Goal: Transaction & Acquisition: Subscribe to service/newsletter

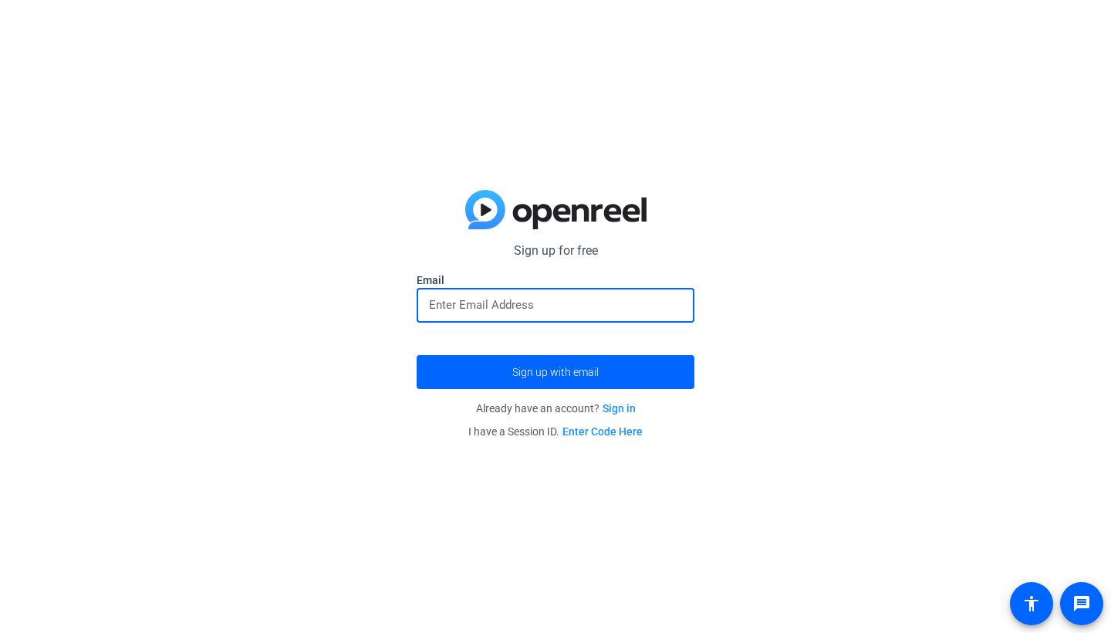
click at [512, 301] on input "email" at bounding box center [555, 305] width 253 height 19
type input "[EMAIL_ADDRESS][DOMAIN_NAME]"
click at [531, 387] on span "submit" at bounding box center [556, 371] width 278 height 37
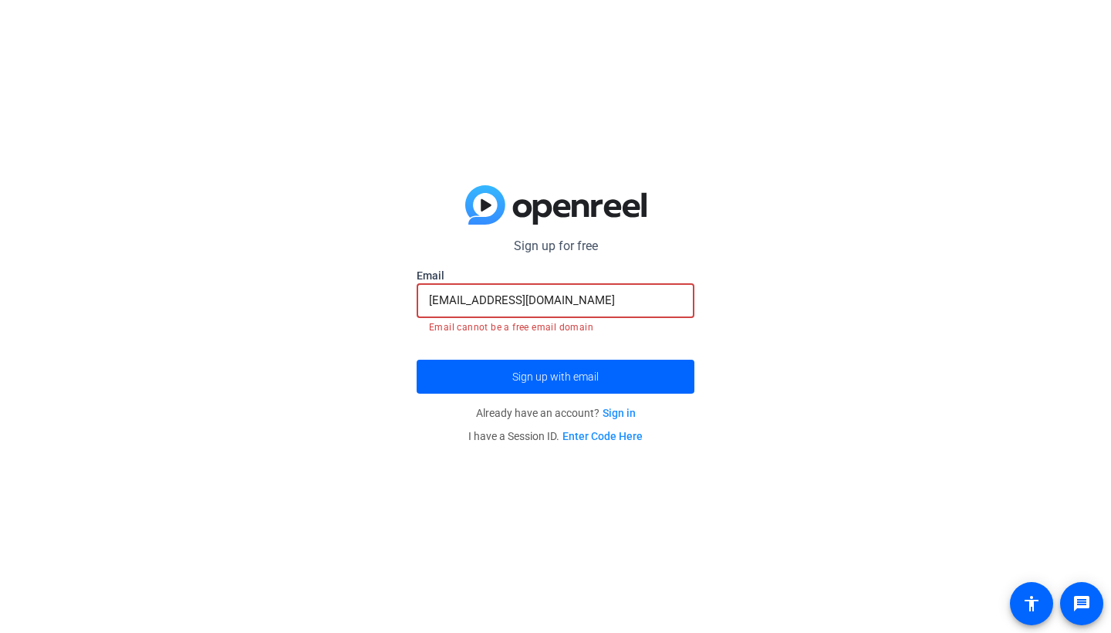
drag, startPoint x: 561, startPoint y: 305, endPoint x: 286, endPoint y: 281, distance: 276.6
click at [286, 281] on div "Sign up for free Email [EMAIL_ADDRESS][DOMAIN_NAME] Email cannot be a free emai…" at bounding box center [555, 316] width 1111 height 633
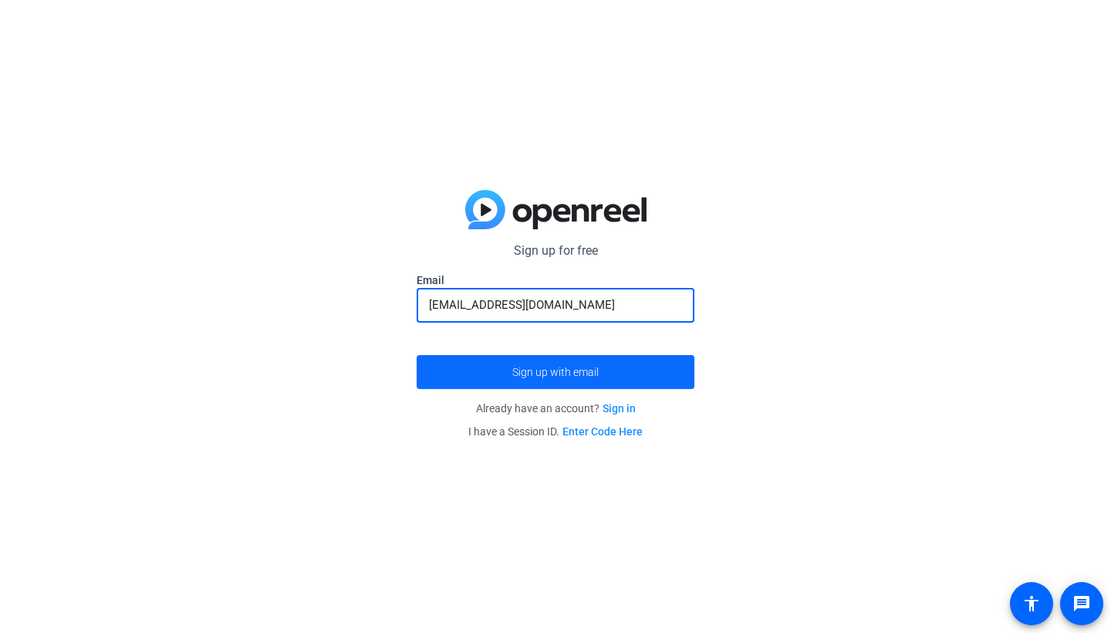
type input "[EMAIL_ADDRESS][DOMAIN_NAME]"
click at [459, 369] on span "submit" at bounding box center [556, 371] width 278 height 37
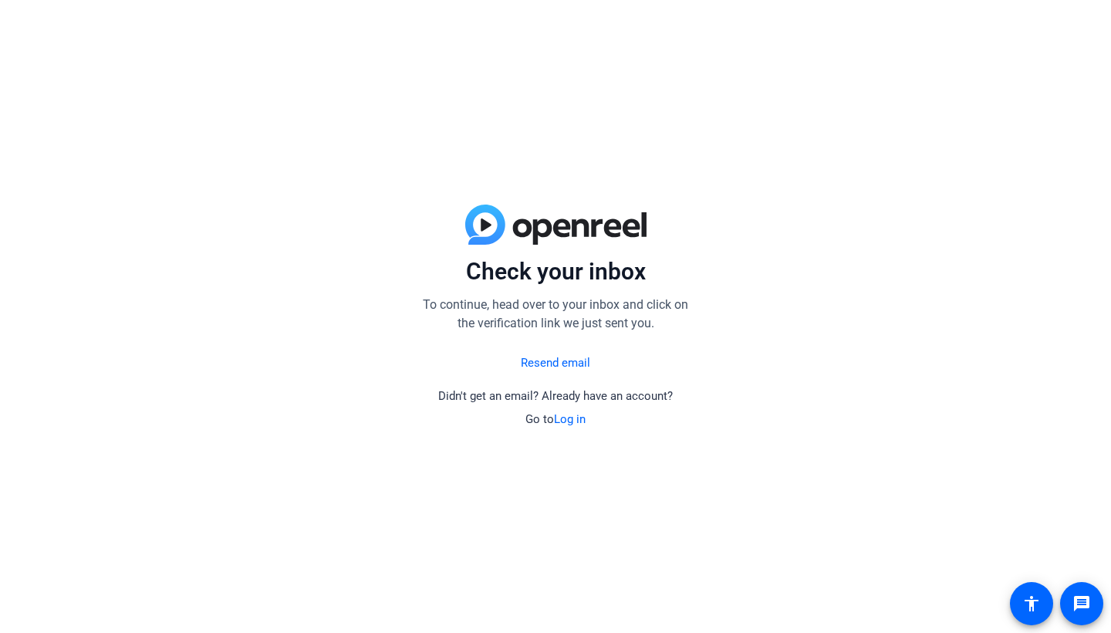
click at [537, 369] on link "Resend email" at bounding box center [555, 363] width 69 height 18
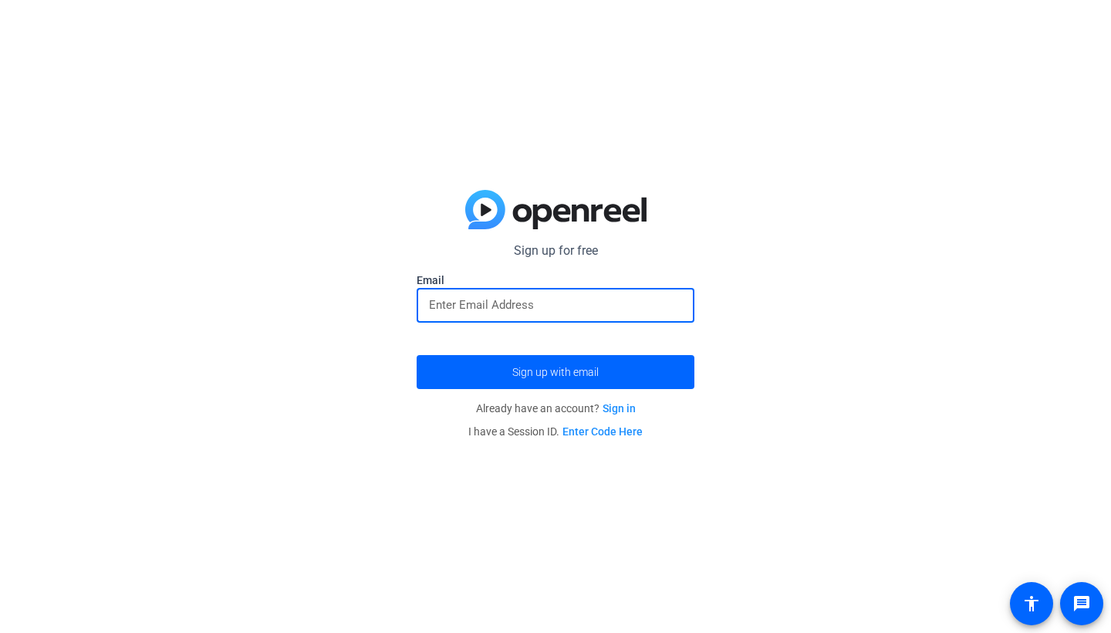
click at [545, 306] on input "email" at bounding box center [555, 305] width 253 height 19
type input "[EMAIL_ADDRESS][DOMAIN_NAME]"
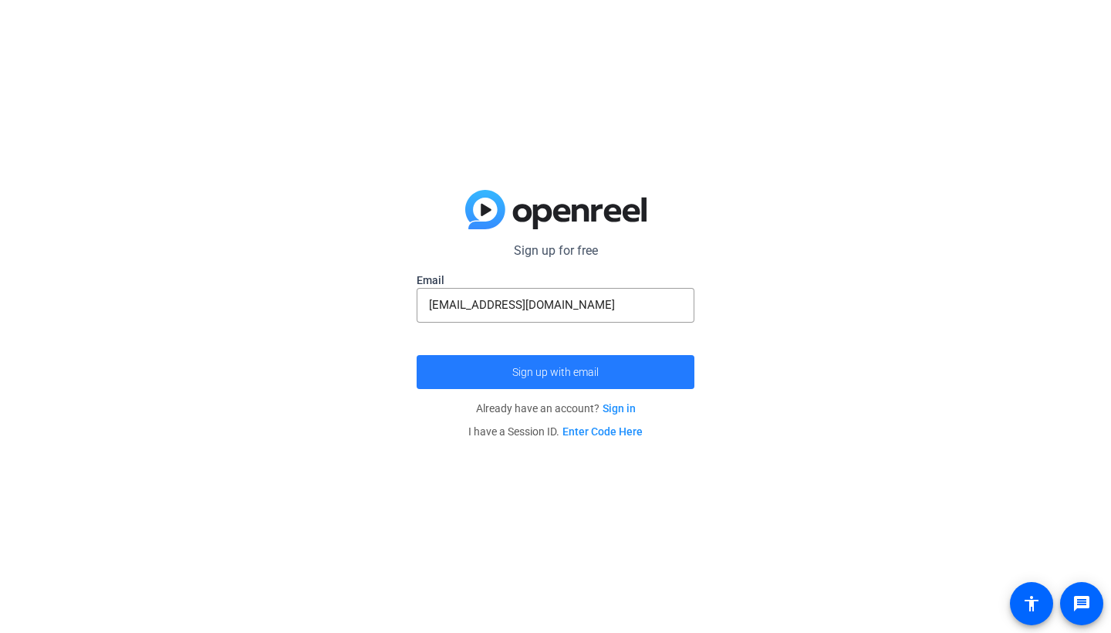
click at [580, 372] on span "Sign up with email" at bounding box center [555, 372] width 86 height 0
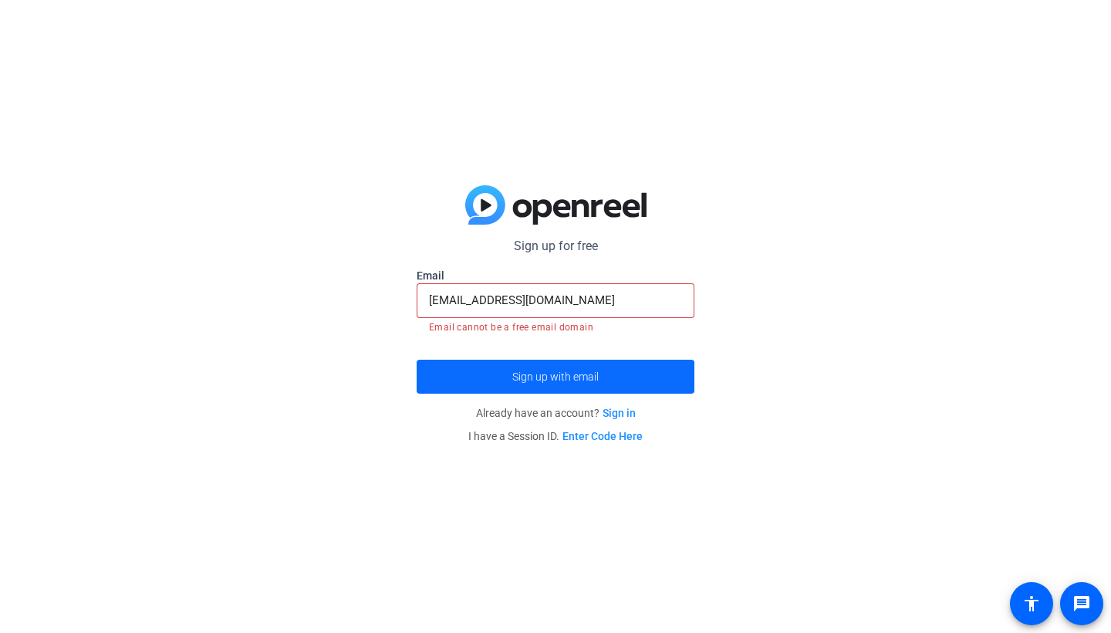
click at [563, 364] on span "submit" at bounding box center [556, 376] width 278 height 37
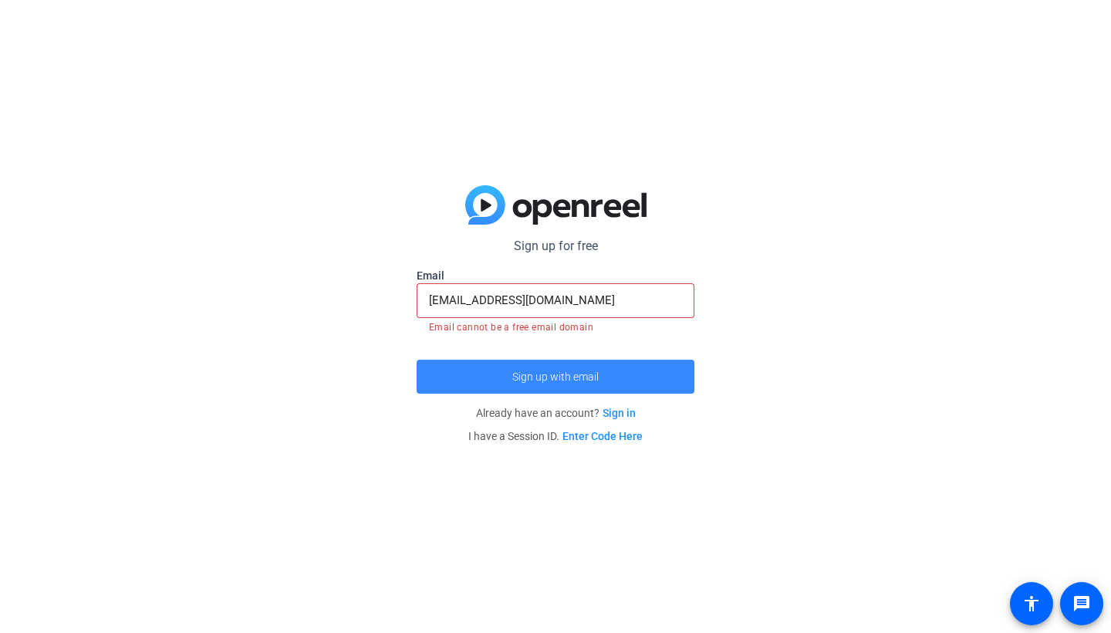
click at [563, 364] on span "submit" at bounding box center [556, 376] width 278 height 37
click at [577, 377] on span "Sign up with email" at bounding box center [555, 377] width 86 height 0
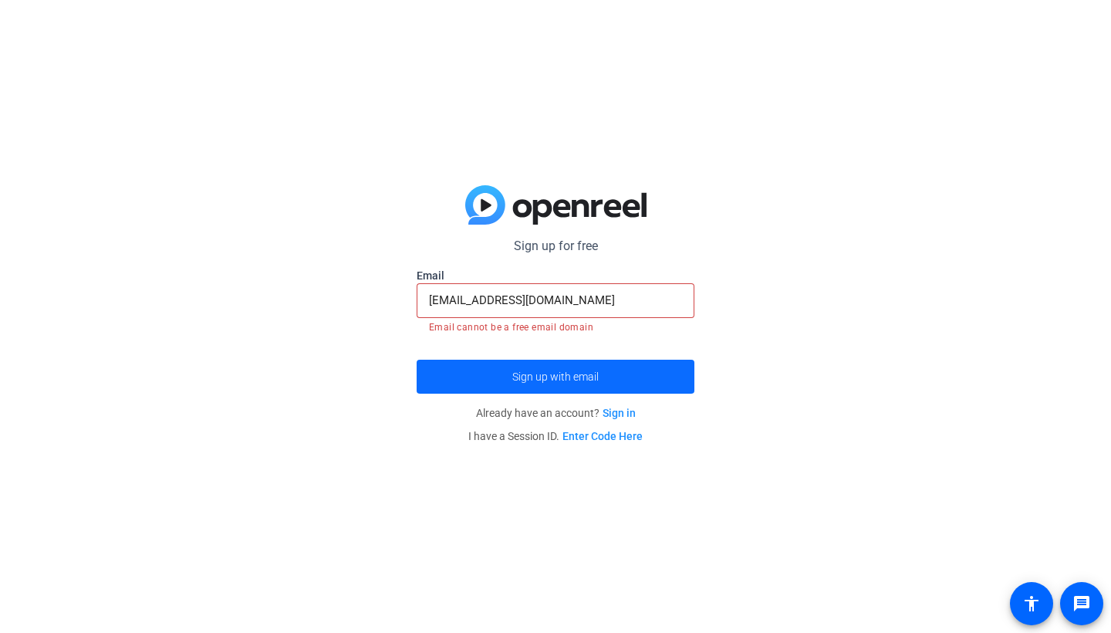
click at [607, 387] on span "submit" at bounding box center [556, 376] width 278 height 37
click at [1080, 604] on mat-icon "message" at bounding box center [1082, 603] width 19 height 19
